Goal: Go to known website: Go to known website

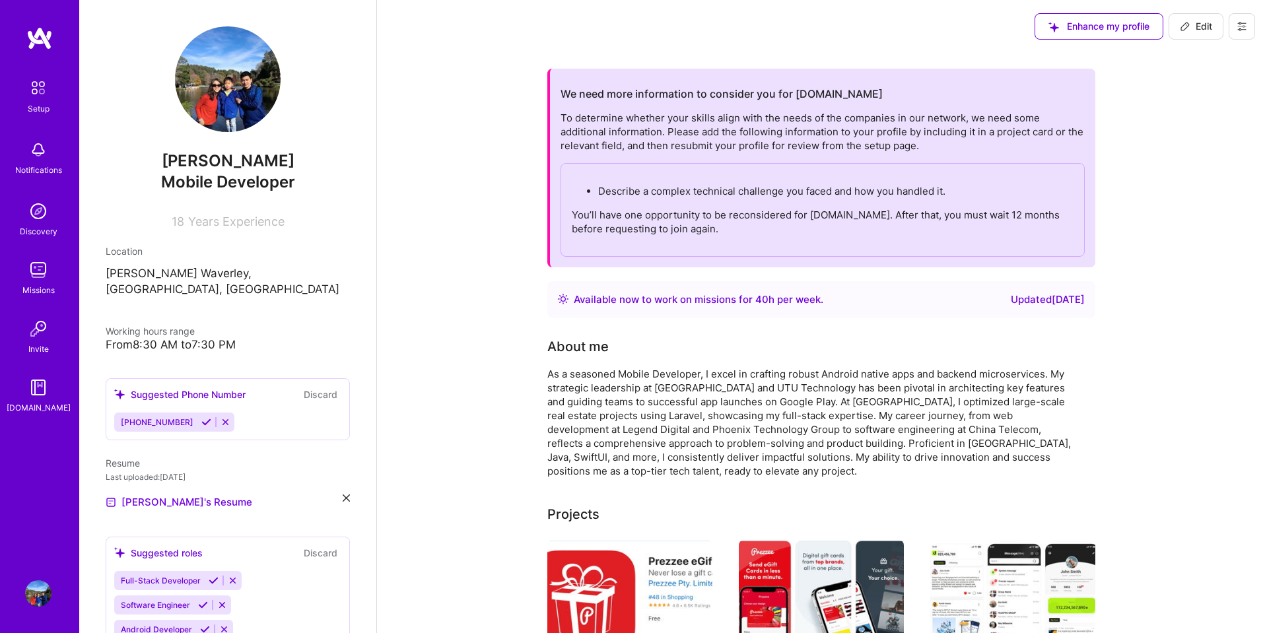
click at [30, 90] on img at bounding box center [38, 88] width 28 height 28
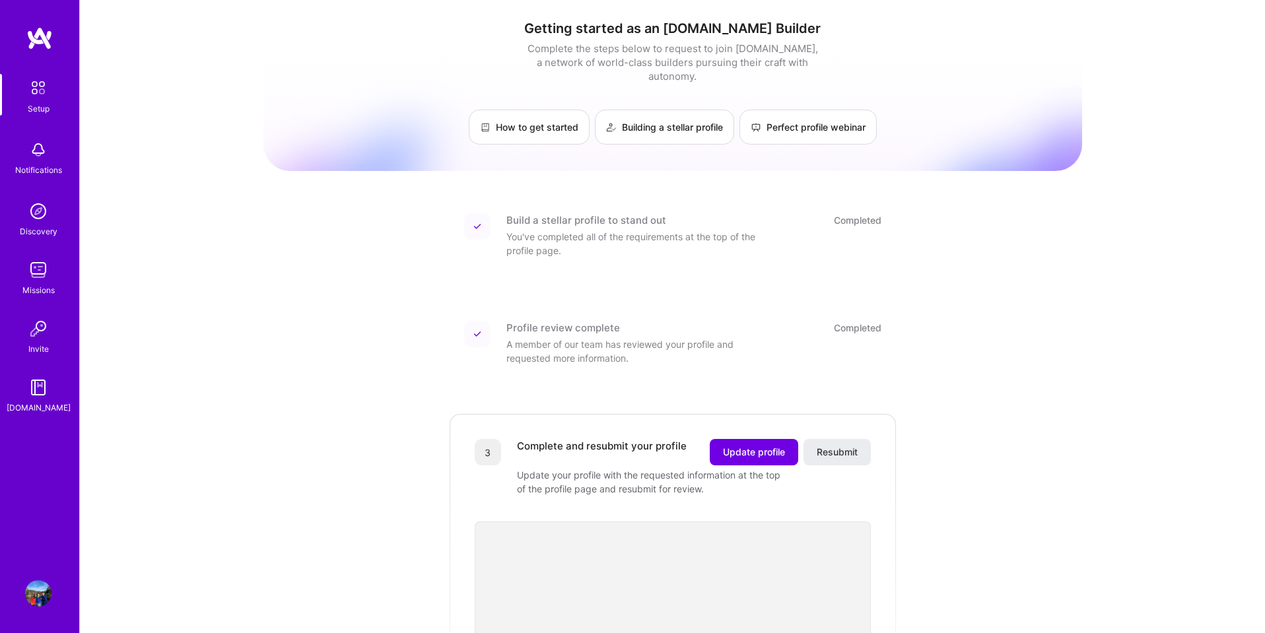
click at [36, 587] on img at bounding box center [38, 593] width 26 height 26
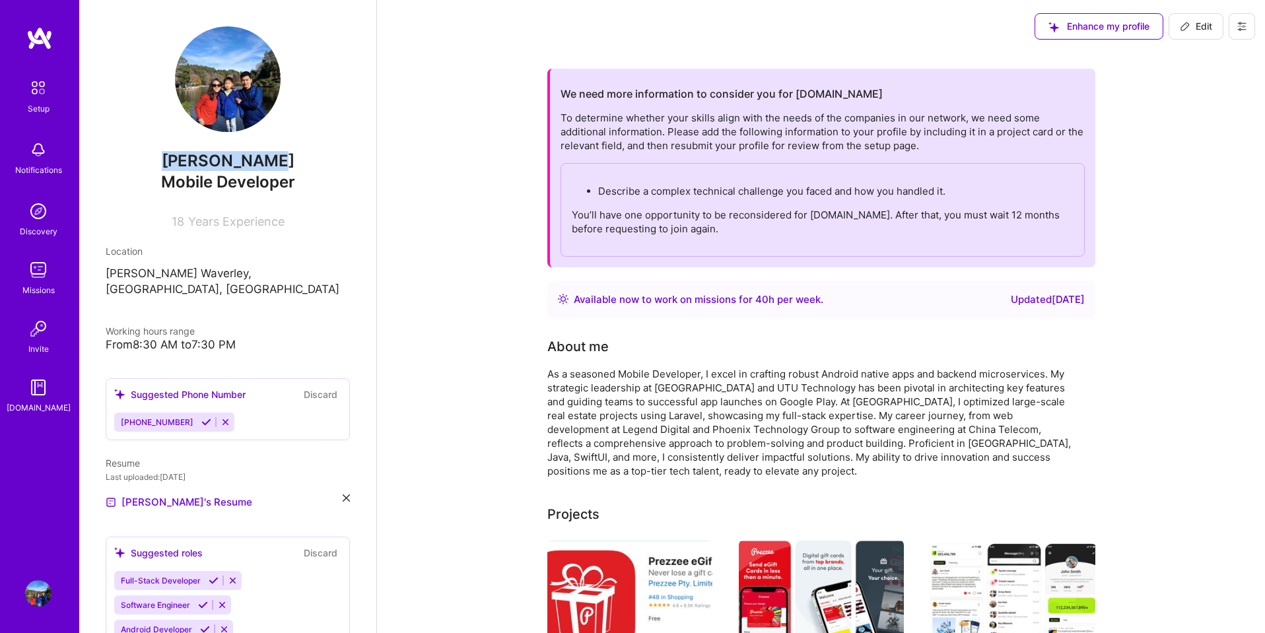
drag, startPoint x: 289, startPoint y: 158, endPoint x: 182, endPoint y: 157, distance: 107.0
click at [182, 157] on span "[PERSON_NAME]" at bounding box center [228, 161] width 244 height 20
click at [195, 160] on span "[PERSON_NAME]" at bounding box center [228, 161] width 244 height 20
click at [34, 92] on img at bounding box center [38, 88] width 28 height 28
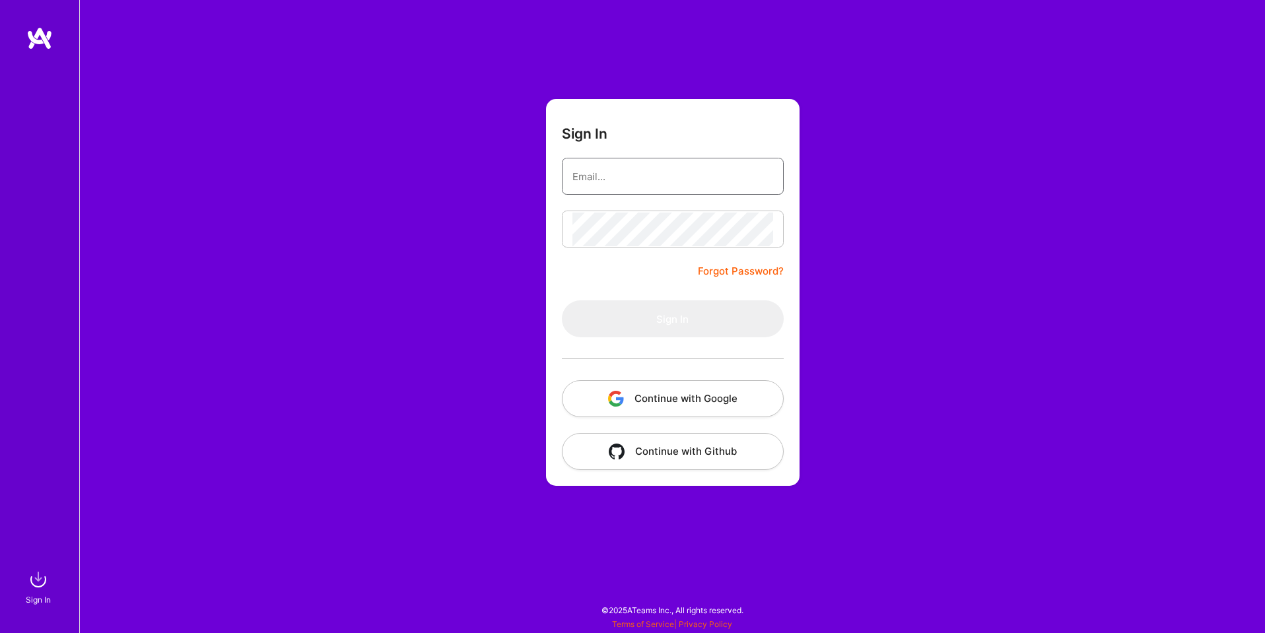
type input "[EMAIL_ADDRESS][DOMAIN_NAME]"
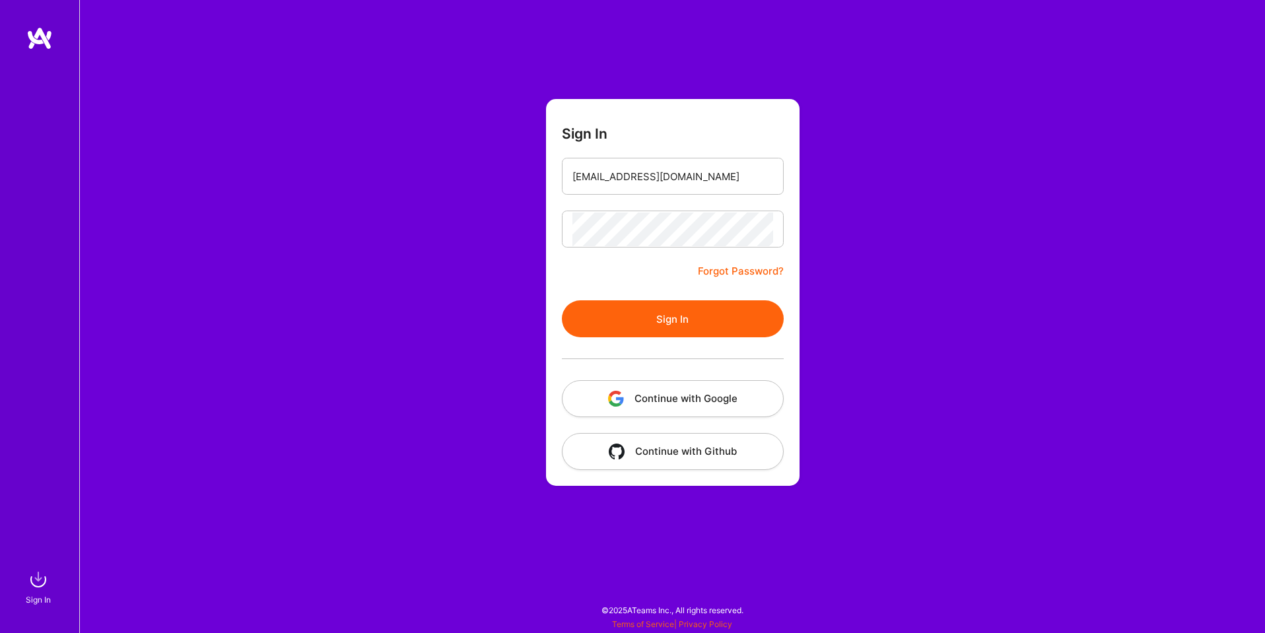
click at [707, 398] on button "Continue with Google" at bounding box center [673, 398] width 222 height 37
